Goal: Navigation & Orientation: Find specific page/section

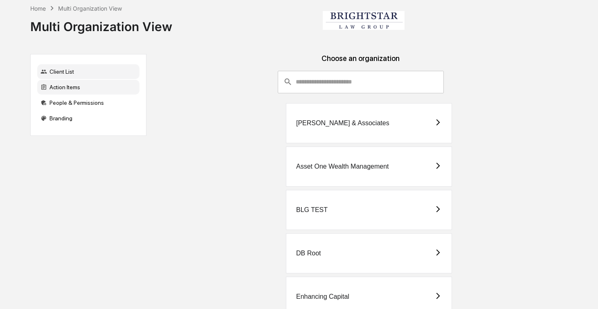
click at [83, 92] on div "Action Items" at bounding box center [88, 87] width 102 height 15
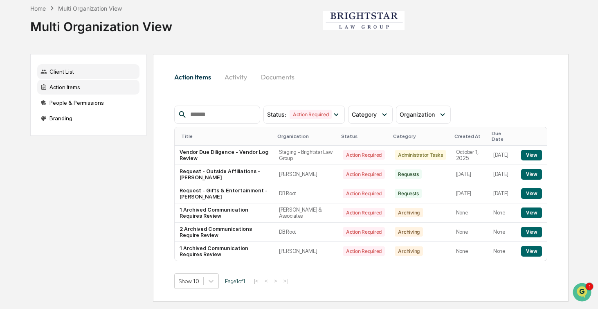
click at [81, 73] on div "Client List" at bounding box center [88, 71] width 102 height 15
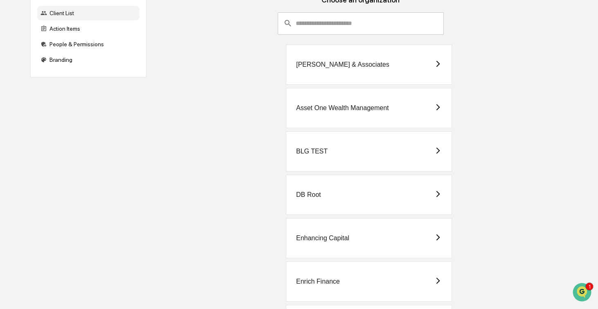
scroll to position [70, 0]
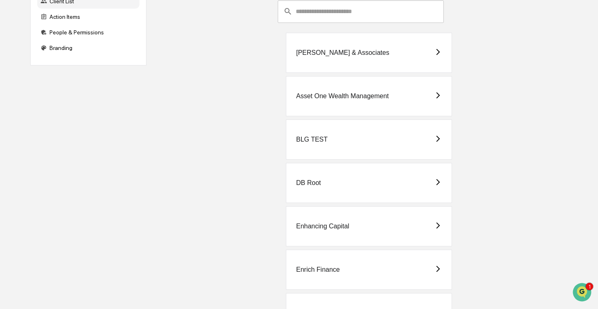
click at [331, 200] on div "DB Root" at bounding box center [369, 183] width 166 height 40
